Goal: Task Accomplishment & Management: Use online tool/utility

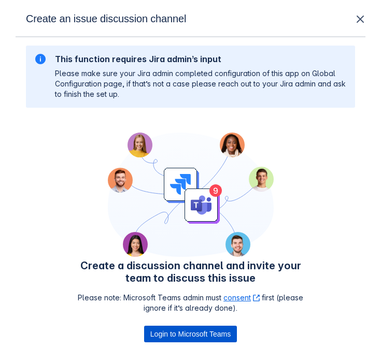
click at [192, 329] on span "Login to Microsoft Teams" at bounding box center [190, 334] width 80 height 17
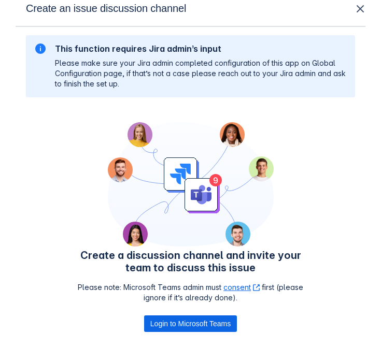
scroll to position [66, 0]
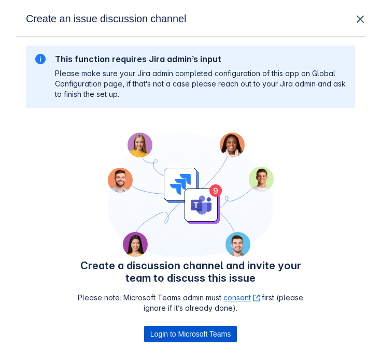
click at [186, 333] on span "Login to Microsoft Teams" at bounding box center [190, 334] width 80 height 17
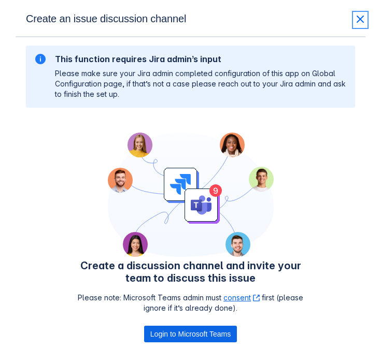
click at [359, 14] on span "close" at bounding box center [360, 19] width 12 height 12
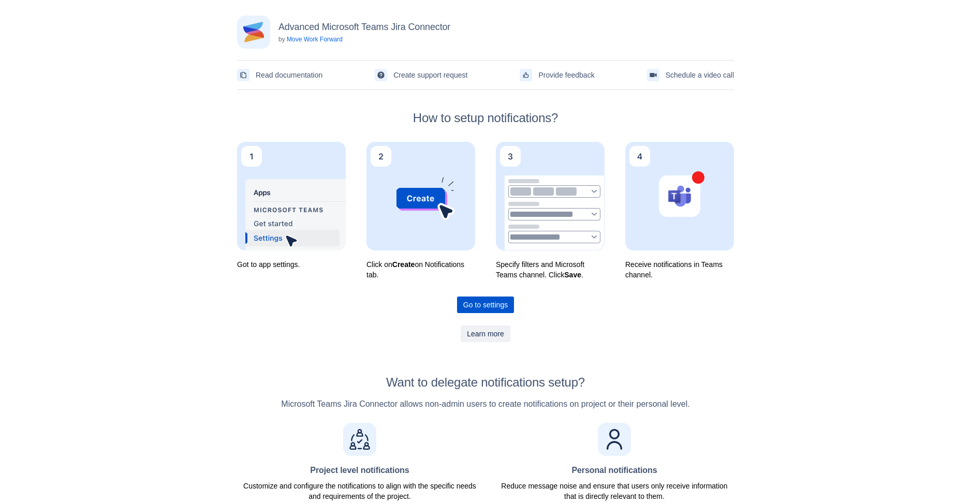
click at [484, 305] on span "Go to settings" at bounding box center [485, 305] width 45 height 17
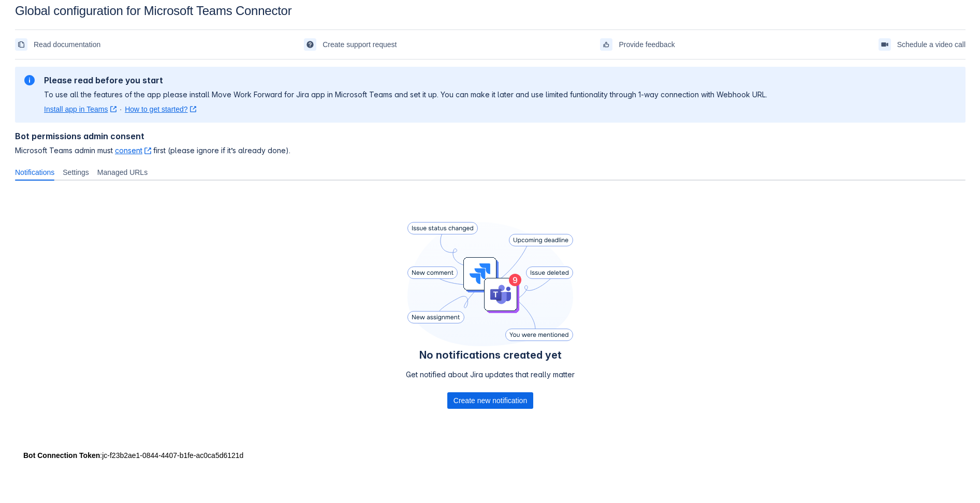
scroll to position [16, 0]
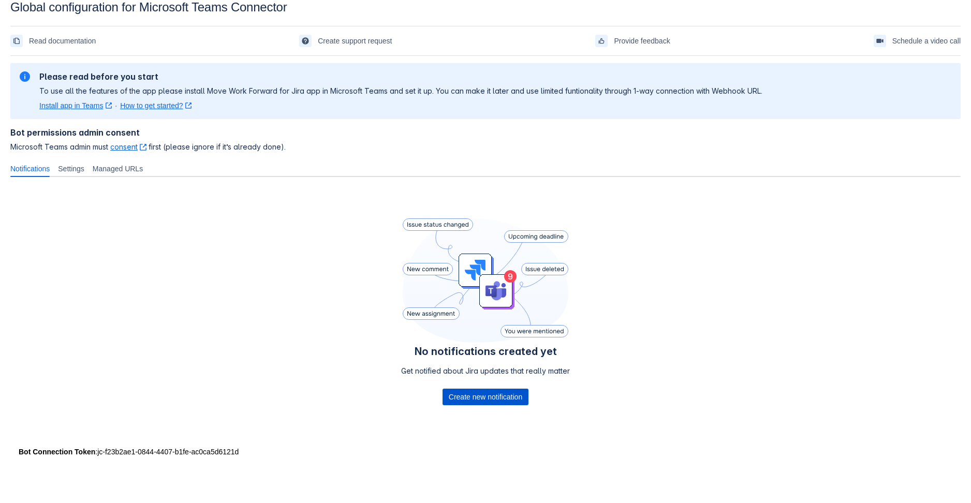
click at [488, 392] on span "Create new notification" at bounding box center [486, 397] width 74 height 17
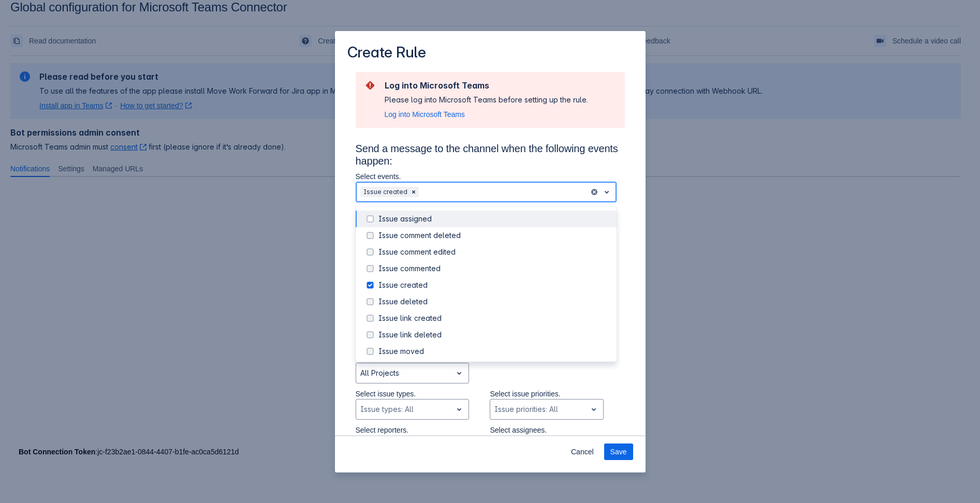
click at [601, 190] on span "open" at bounding box center [607, 192] width 12 height 12
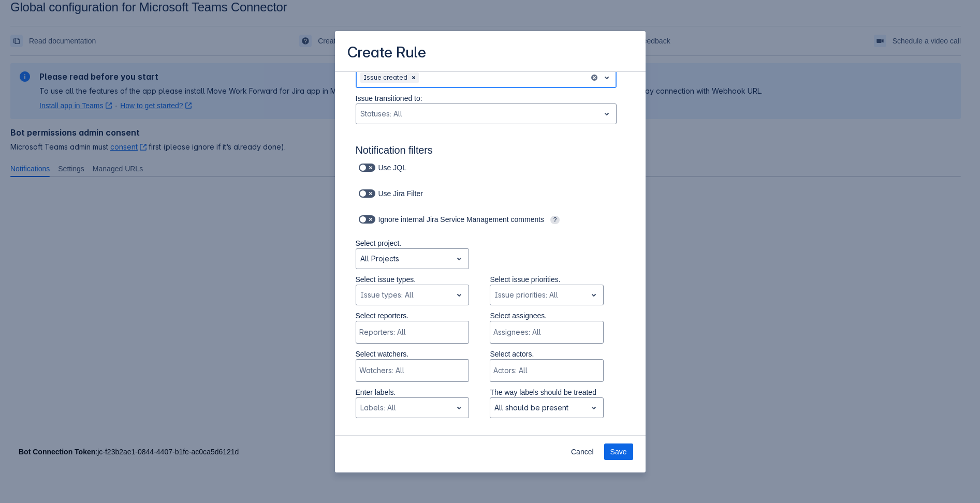
scroll to position [0, 0]
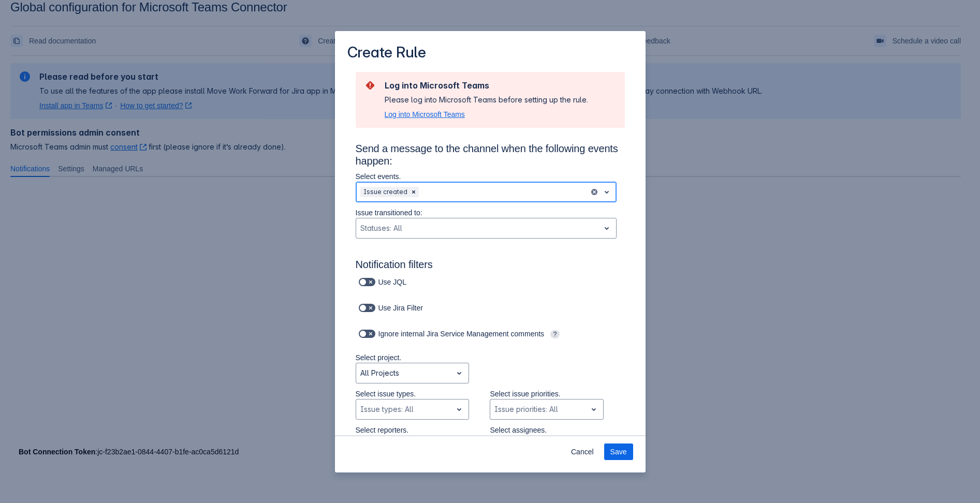
click at [421, 115] on span "Log into Microsoft Teams" at bounding box center [425, 114] width 80 height 10
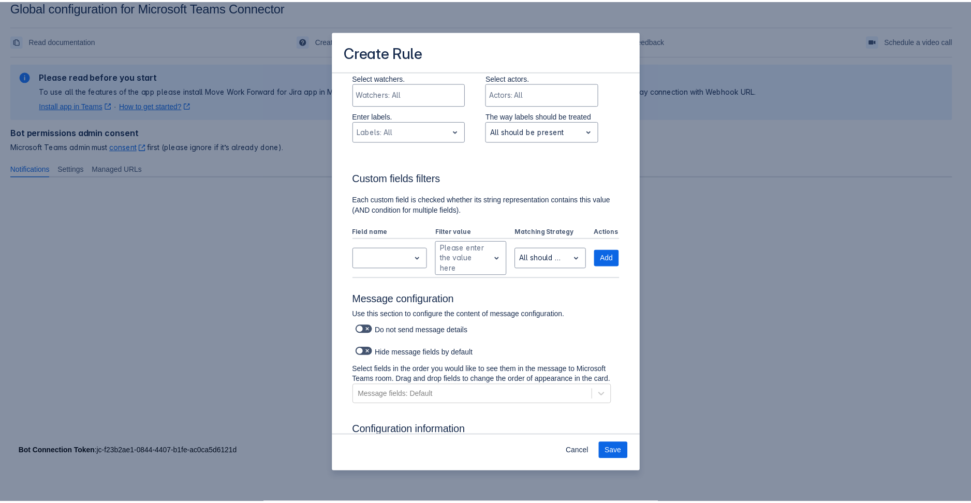
scroll to position [462, 0]
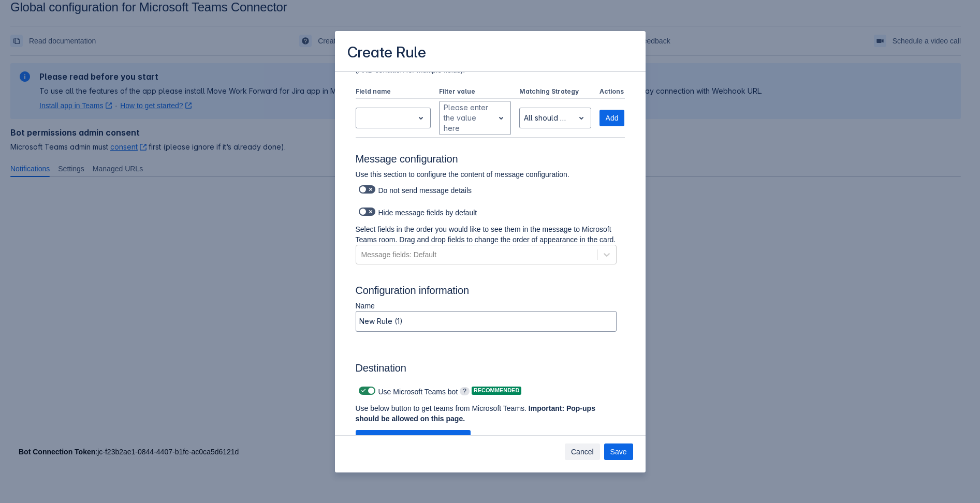
click at [578, 453] on span "Cancel" at bounding box center [582, 452] width 23 height 17
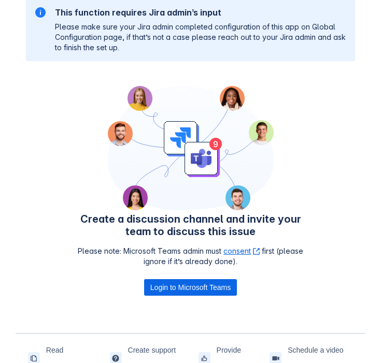
scroll to position [66, 0]
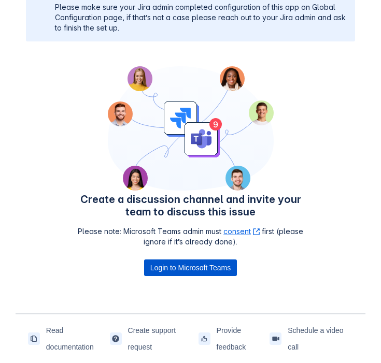
click at [199, 262] on span "Login to Microsoft Teams" at bounding box center [190, 267] width 80 height 17
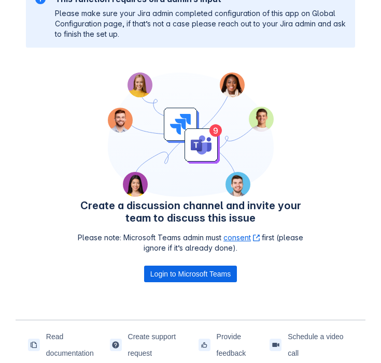
scroll to position [66, 0]
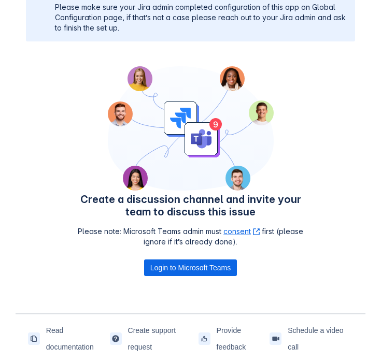
click at [241, 228] on link "consent ﻿ , (opens new window)" at bounding box center [241, 231] width 36 height 9
click at [176, 269] on span "Login to Microsoft Teams" at bounding box center [190, 267] width 80 height 17
